Goal: Information Seeking & Learning: Learn about a topic

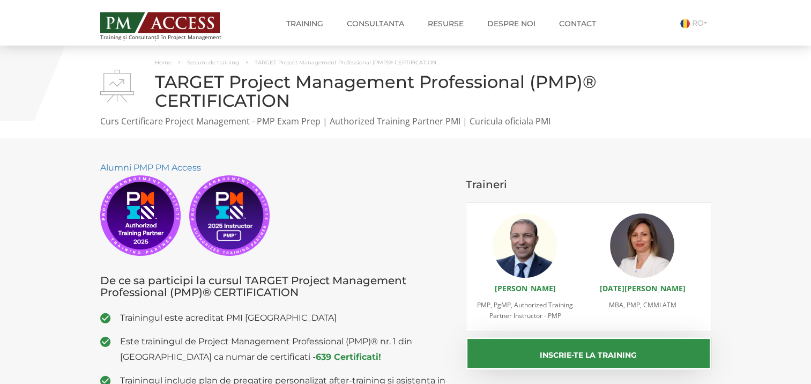
click at [528, 250] on img at bounding box center [525, 245] width 64 height 64
click at [177, 168] on link "Alumni PMP PM Access" at bounding box center [150, 167] width 101 height 10
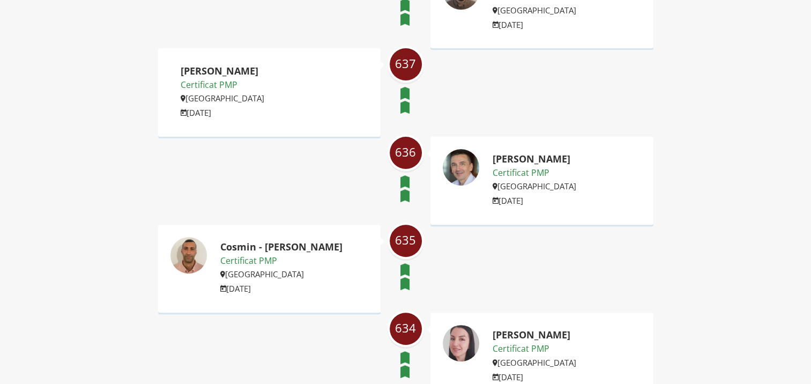
scroll to position [284, 0]
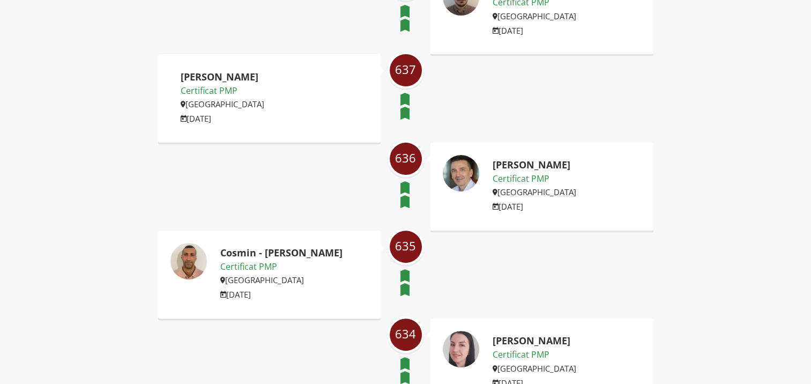
drag, startPoint x: 217, startPoint y: 249, endPoint x: 351, endPoint y: 255, distance: 133.6
click at [351, 255] on div "Cosmin - Alexandru Buliga Certificat PMP Romania 5 August 2025" at bounding box center [269, 274] width 223 height 88
drag, startPoint x: 221, startPoint y: 251, endPoint x: 347, endPoint y: 251, distance: 126.0
click at [347, 251] on div "Cosmin - Alexandru Buliga Certificat PMP Romania 5 August 2025" at bounding box center [269, 274] width 223 height 88
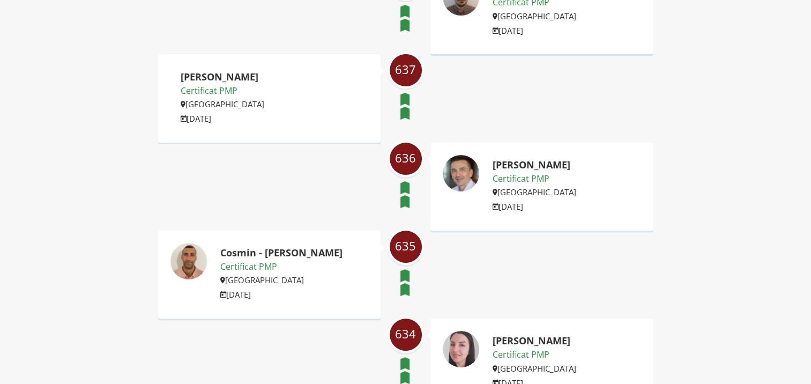
click at [347, 251] on div "Cosmin - Alexandru Buliga Certificat PMP Romania 5 August 2025" at bounding box center [269, 274] width 223 height 88
drag, startPoint x: 220, startPoint y: 250, endPoint x: 345, endPoint y: 254, distance: 124.9
click at [342, 254] on h2 "Cosmin - Alexandru Buliga" at bounding box center [281, 253] width 122 height 11
copy h2 "Cosmin - Alexandru Buliga"
click at [188, 267] on img at bounding box center [189, 261] width 38 height 38
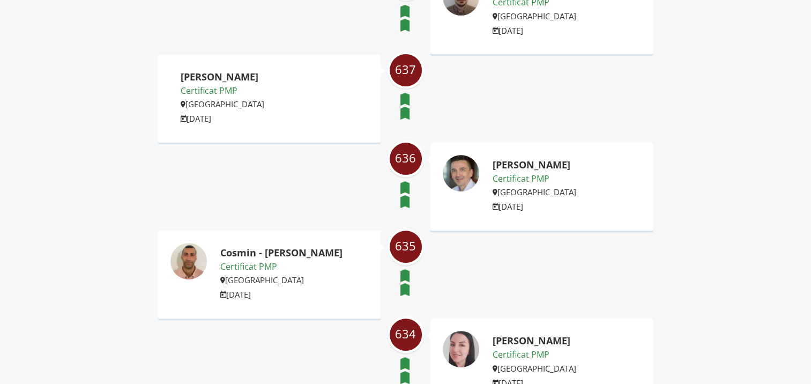
click at [188, 267] on img at bounding box center [189, 261] width 38 height 38
click at [229, 254] on h2 "Cosmin - Alexandru Buliga" at bounding box center [281, 253] width 122 height 11
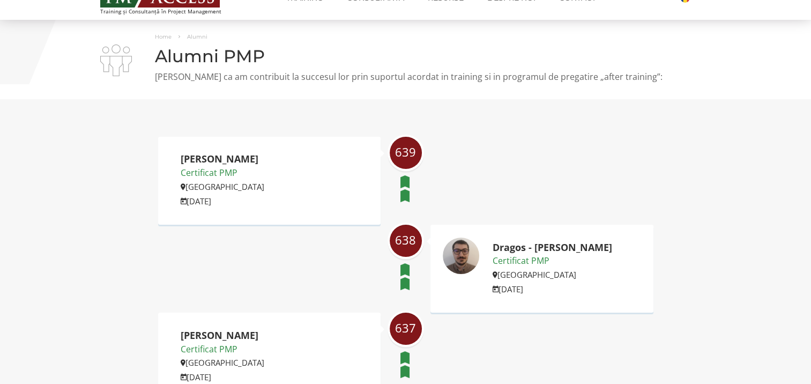
scroll to position [9, 0]
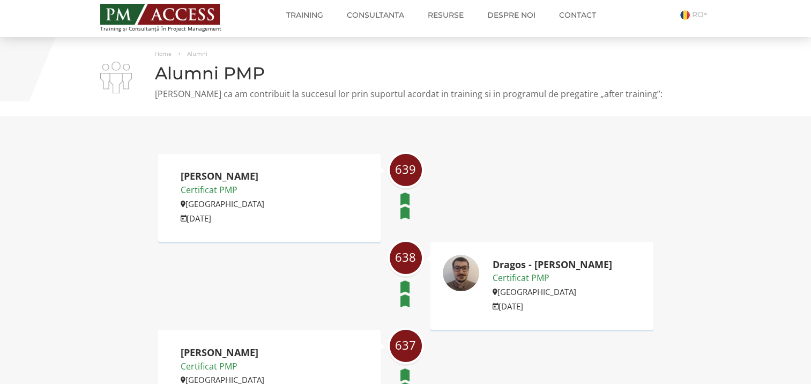
drag, startPoint x: 174, startPoint y: 180, endPoint x: 283, endPoint y: 166, distance: 110.2
click at [283, 166] on div "Andreea Dragomir Certificat PMP Romania 25 August 2025" at bounding box center [269, 198] width 223 height 88
drag, startPoint x: 178, startPoint y: 176, endPoint x: 270, endPoint y: 172, distance: 91.8
click at [270, 172] on div "Andreea Dragomir Certificat PMP Romania 25 August 2025" at bounding box center [269, 198] width 223 height 88
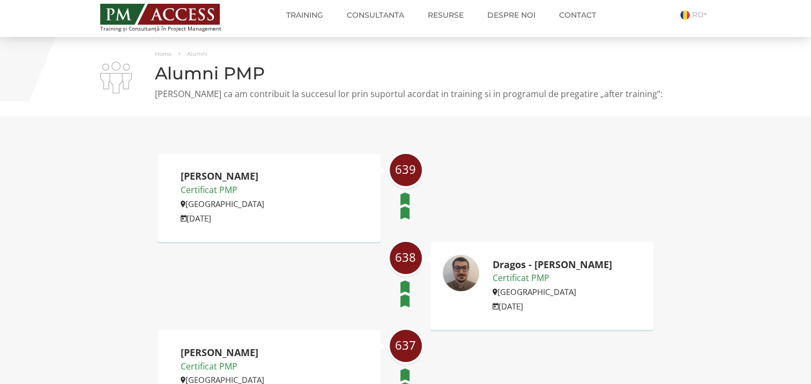
click at [270, 172] on div "Andreea Dragomir Certificat PMP Romania 25 August 2025" at bounding box center [269, 198] width 223 height 88
drag, startPoint x: 182, startPoint y: 176, endPoint x: 268, endPoint y: 174, distance: 85.8
click at [264, 174] on h2 "Andreea Dragomir" at bounding box center [223, 176] width 84 height 11
copy h2 "Andreea Dragomir"
click at [264, 174] on h2 "Andreea Dragomir" at bounding box center [223, 176] width 84 height 11
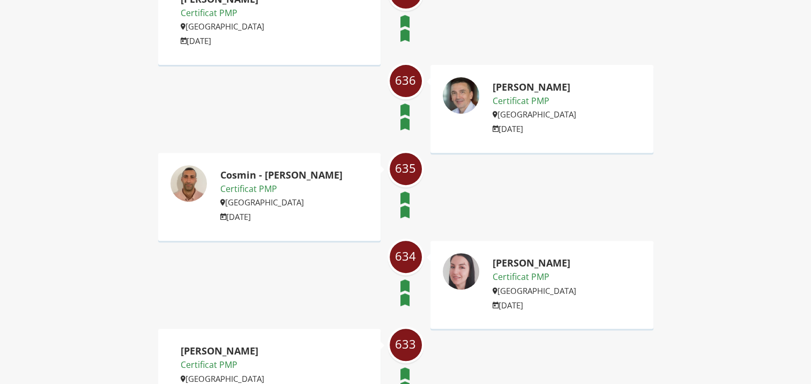
scroll to position [364, 0]
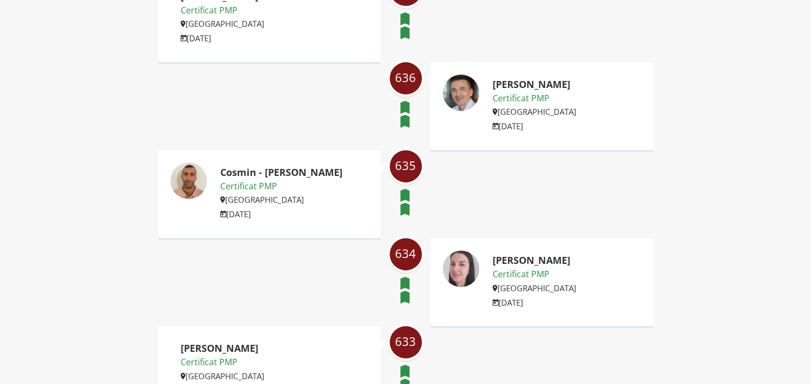
click at [188, 179] on img at bounding box center [189, 181] width 38 height 38
drag, startPoint x: 219, startPoint y: 171, endPoint x: 349, endPoint y: 172, distance: 130.8
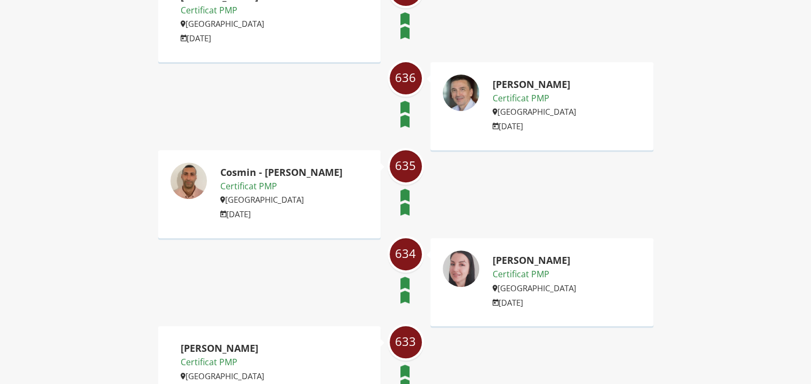
click at [349, 172] on div "Cosmin - Alexandru Buliga Certificat PMP Romania 5 August 2025" at bounding box center [269, 194] width 223 height 88
drag, startPoint x: 220, startPoint y: 169, endPoint x: 345, endPoint y: 171, distance: 125.4
click at [342, 171] on h2 "Cosmin - Alexandru Buliga" at bounding box center [281, 172] width 122 height 11
copy h2 "Cosmin - Alexandru Buliga"
